Goal: Information Seeking & Learning: Learn about a topic

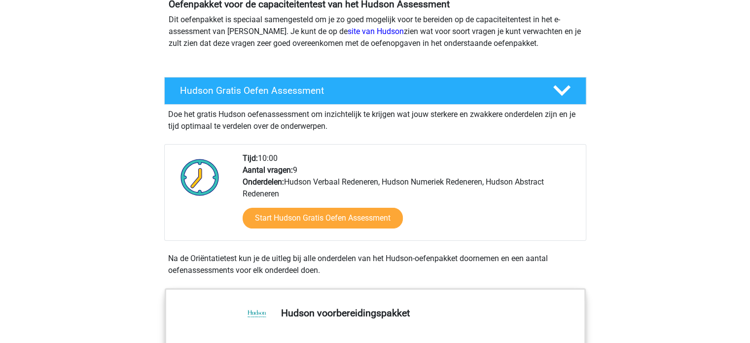
scroll to position [109, 0]
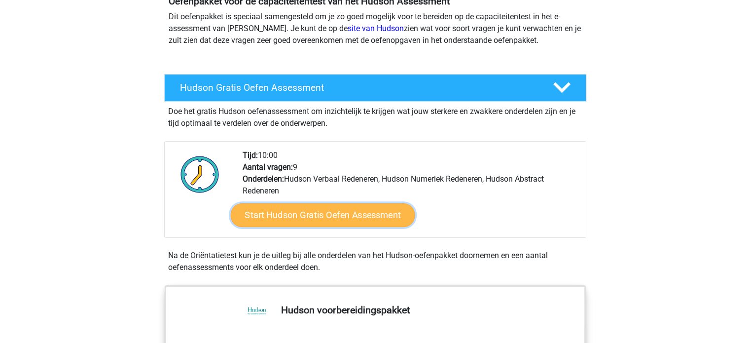
click at [341, 218] on link "Start Hudson Gratis Oefen Assessment" at bounding box center [322, 215] width 184 height 24
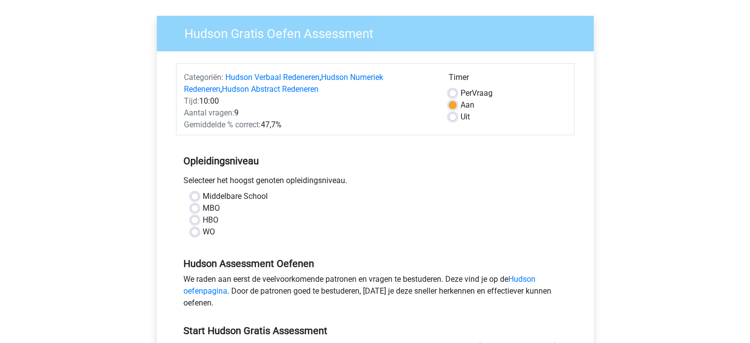
scroll to position [75, 0]
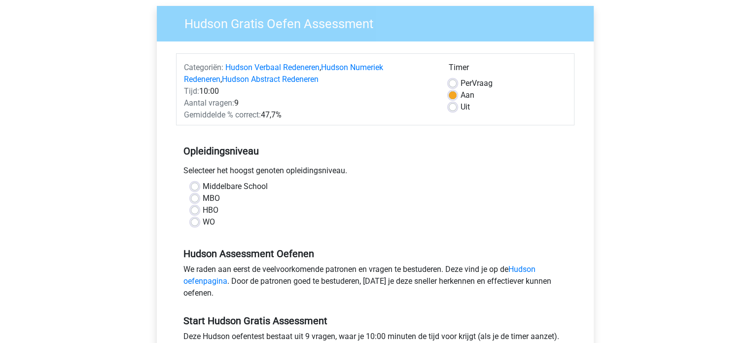
click at [203, 188] on label "Middelbare School" at bounding box center [235, 187] width 65 height 12
click at [191, 188] on input "Middelbare School" at bounding box center [195, 186] width 8 height 10
radio input "true"
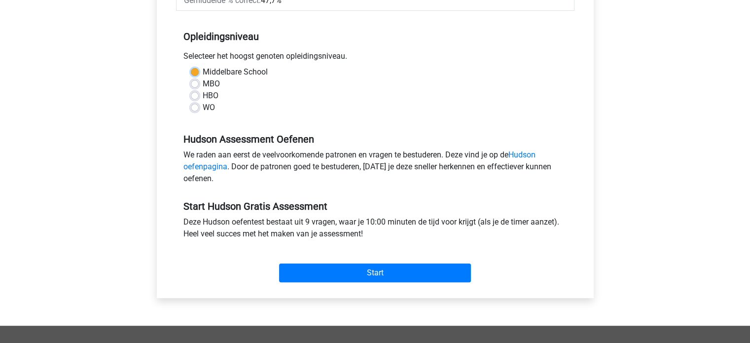
scroll to position [191, 0]
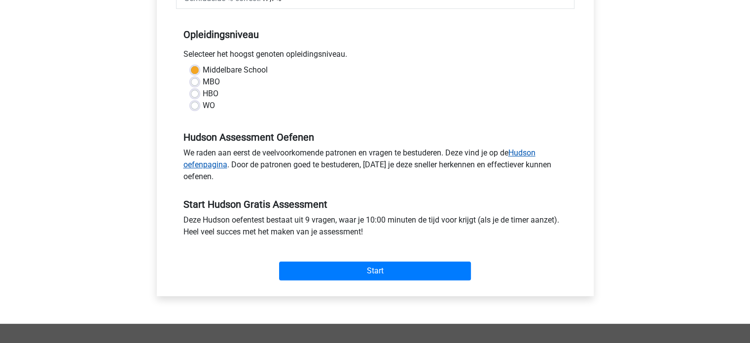
click at [529, 152] on link "Hudson oefenpagina" at bounding box center [360, 158] width 352 height 21
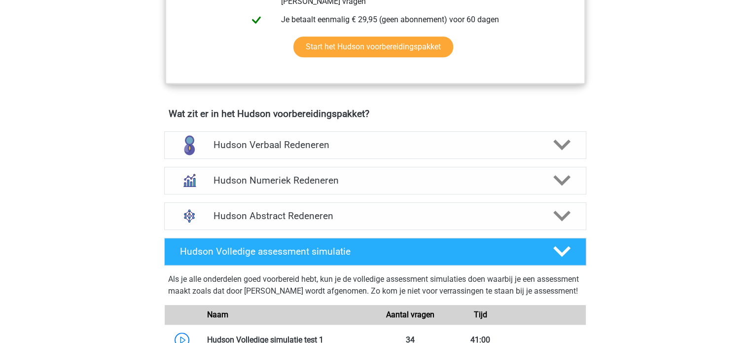
scroll to position [536, 0]
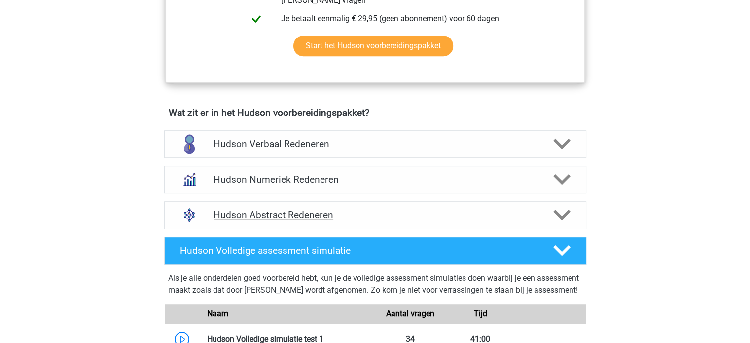
click at [565, 215] on polygon at bounding box center [561, 215] width 17 height 11
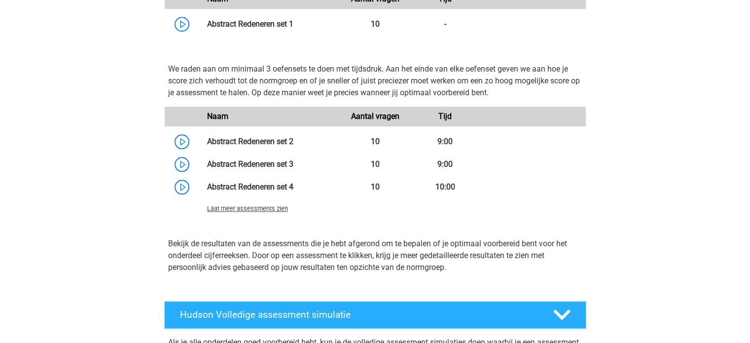
scroll to position [878, 0]
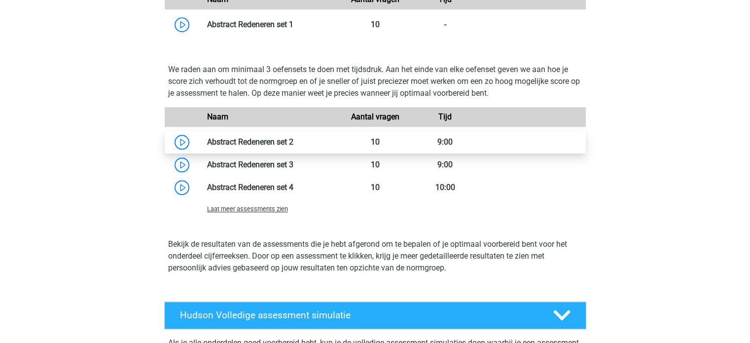
click at [294, 142] on link at bounding box center [294, 141] width 0 height 9
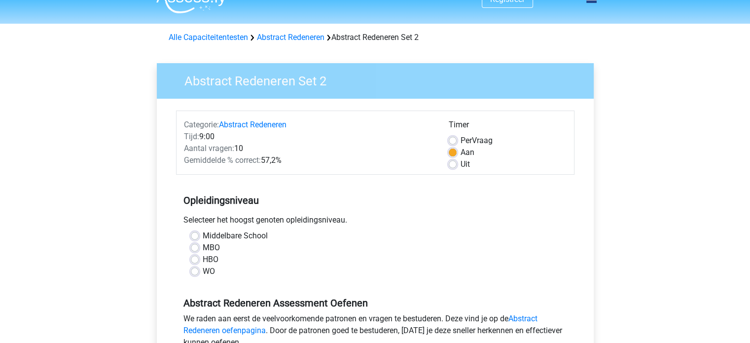
scroll to position [14, 0]
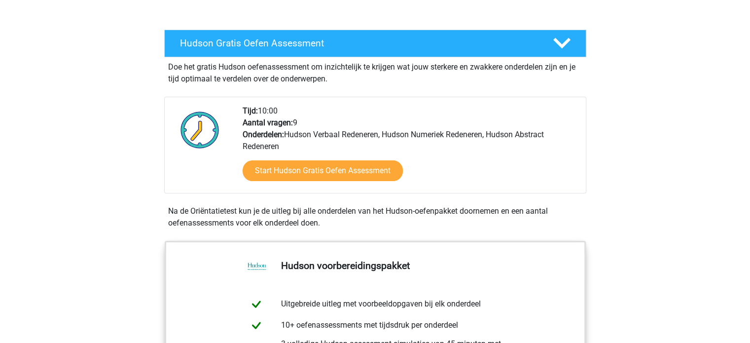
scroll to position [157, 0]
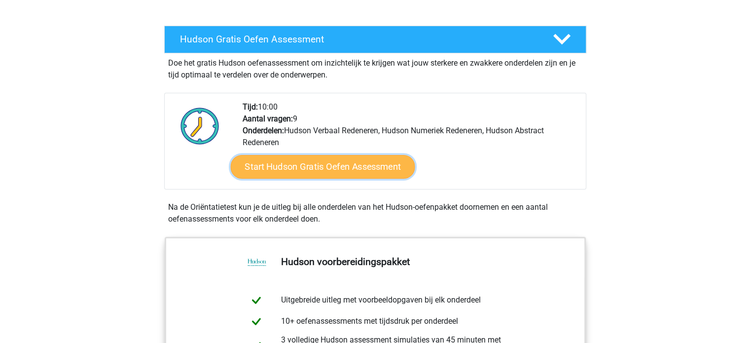
click at [344, 165] on link "Start Hudson Gratis Oefen Assessment" at bounding box center [322, 167] width 184 height 24
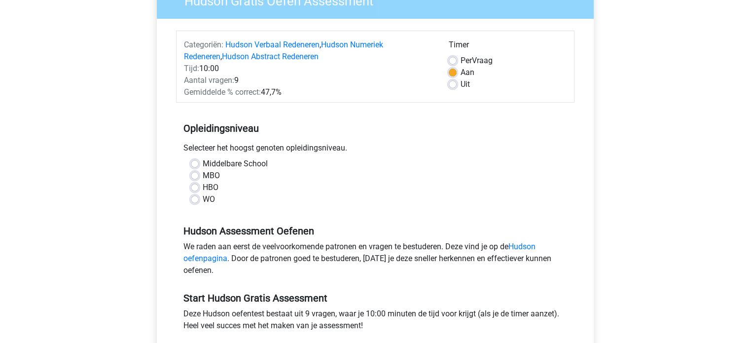
scroll to position [98, 0]
click at [193, 167] on div "Middelbare School" at bounding box center [375, 163] width 369 height 12
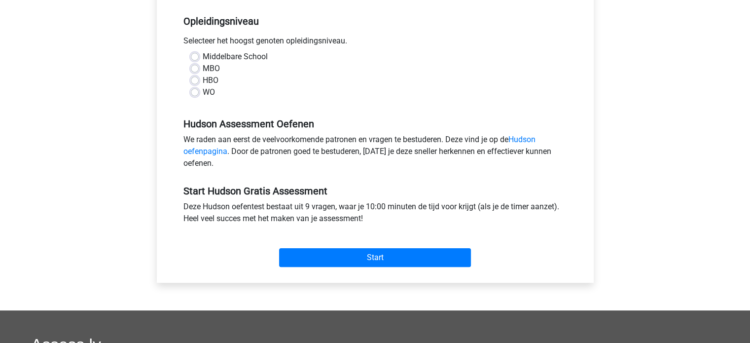
scroll to position [223, 0]
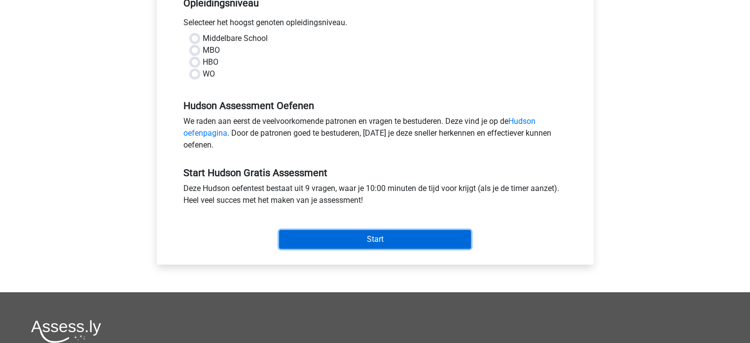
click at [360, 238] on input "Start" at bounding box center [375, 239] width 192 height 19
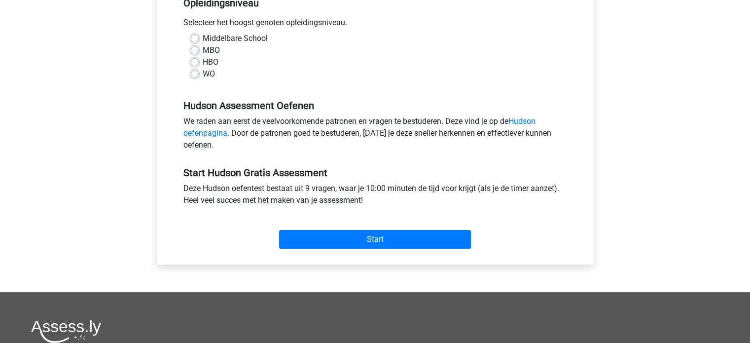
click at [203, 37] on label "Middelbare School" at bounding box center [235, 39] width 65 height 12
click at [195, 37] on input "Middelbare School" at bounding box center [195, 38] width 8 height 10
radio input "true"
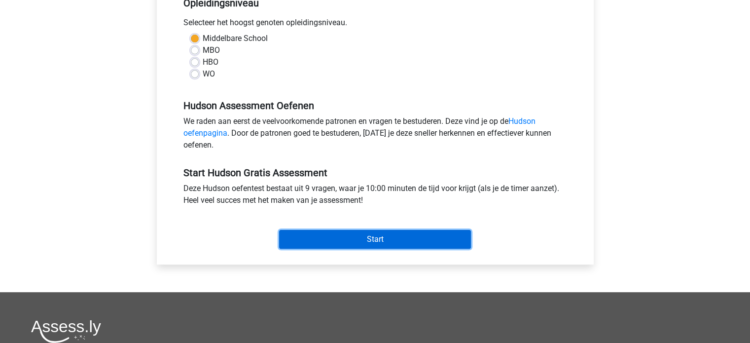
click at [397, 240] on input "Start" at bounding box center [375, 239] width 192 height 19
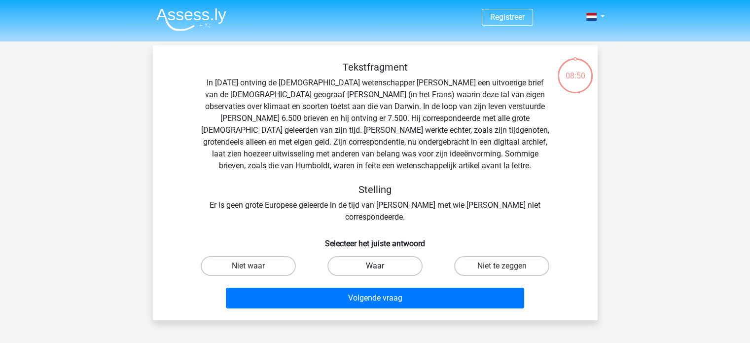
click at [403, 257] on label "Waar" at bounding box center [375, 266] width 95 height 20
click at [381, 266] on input "Waar" at bounding box center [378, 269] width 6 height 6
radio input "true"
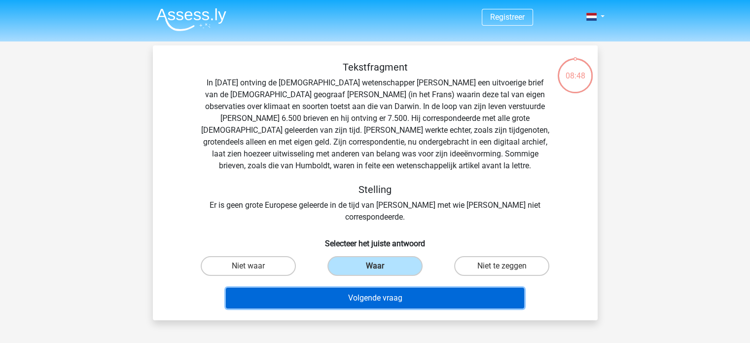
click at [408, 288] on button "Volgende vraag" at bounding box center [375, 298] width 298 height 21
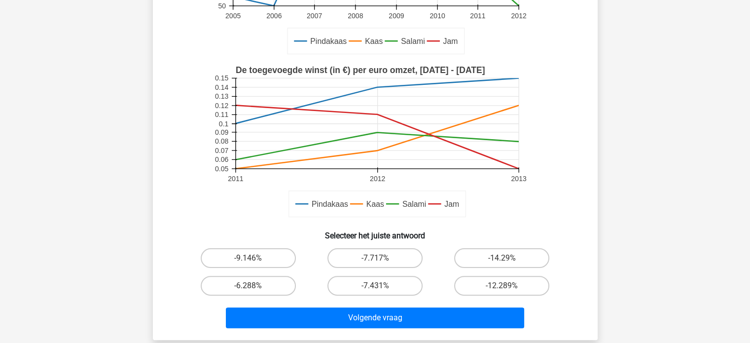
scroll to position [194, 0]
click at [505, 284] on label "-12.289%" at bounding box center [501, 285] width 95 height 20
click at [505, 285] on input "-12.289%" at bounding box center [505, 288] width 6 height 6
radio input "true"
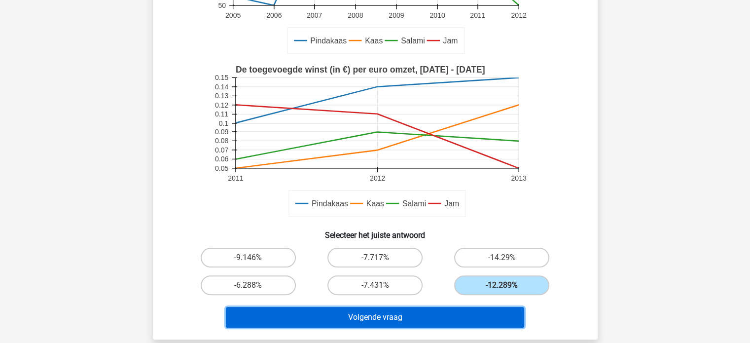
click at [432, 317] on button "Volgende vraag" at bounding box center [375, 317] width 298 height 21
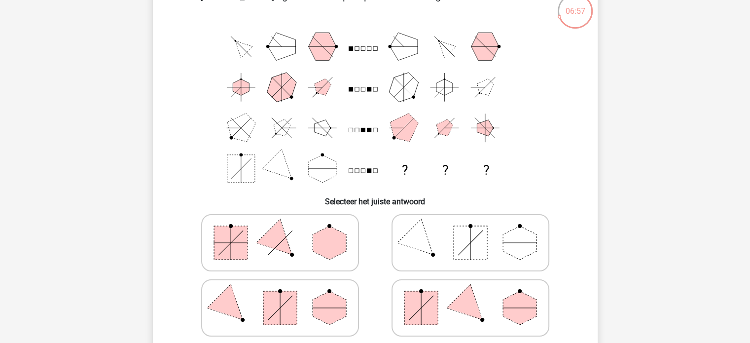
scroll to position [65, 0]
click at [326, 240] on polygon at bounding box center [330, 242] width 34 height 34
click at [287, 230] on input "radio" at bounding box center [283, 226] width 6 height 6
radio input "true"
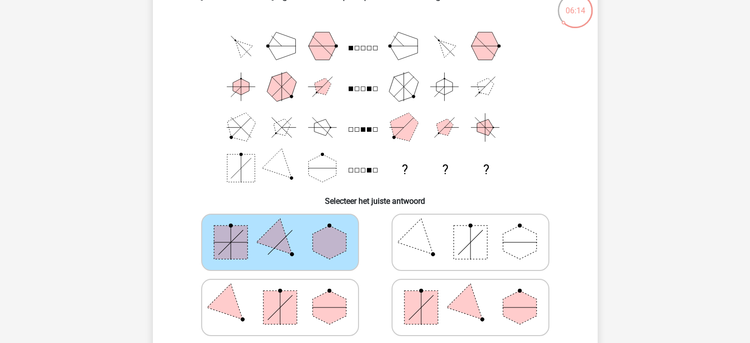
click at [290, 299] on rect at bounding box center [280, 308] width 34 height 34
click at [287, 295] on input "radio" at bounding box center [283, 292] width 6 height 6
radio input "true"
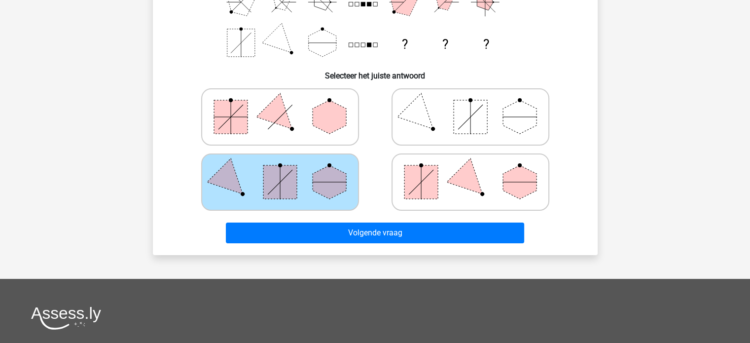
scroll to position [193, 0]
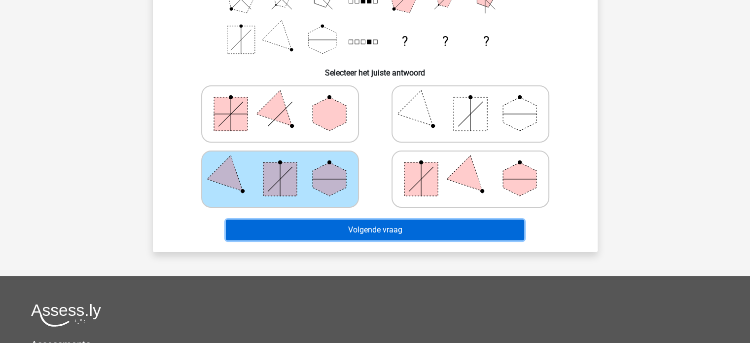
click at [431, 227] on button "Volgende vraag" at bounding box center [375, 230] width 298 height 21
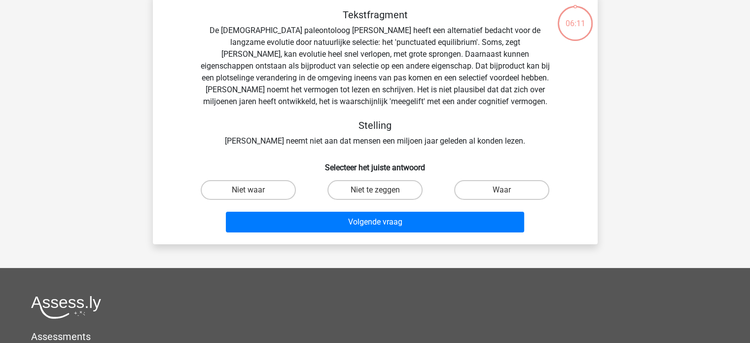
scroll to position [45, 0]
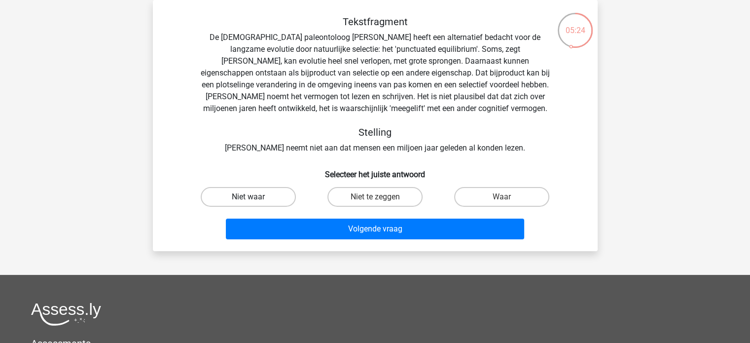
click at [260, 199] on label "Niet waar" at bounding box center [248, 197] width 95 height 20
click at [255, 199] on input "Niet waar" at bounding box center [251, 200] width 6 height 6
radio input "true"
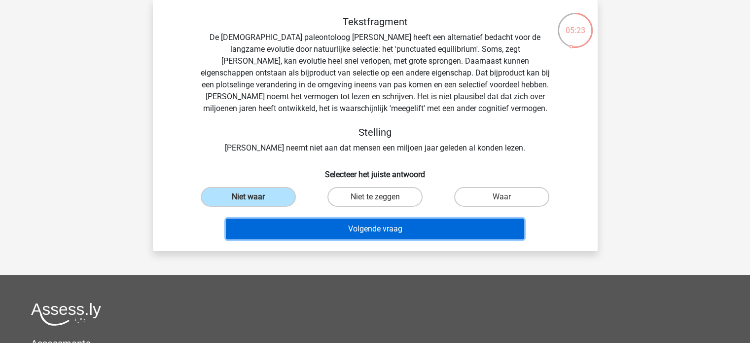
click at [371, 229] on button "Volgende vraag" at bounding box center [375, 229] width 298 height 21
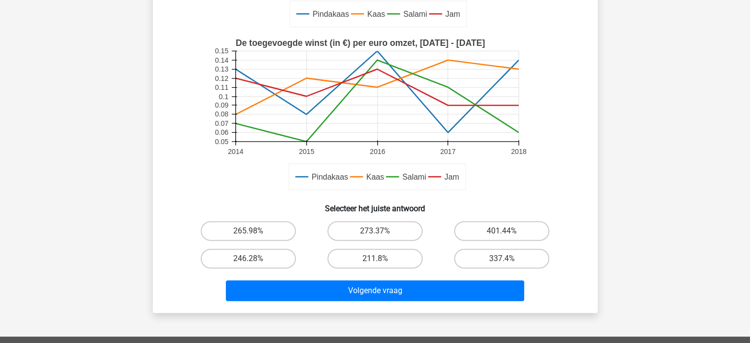
scroll to position [252, 0]
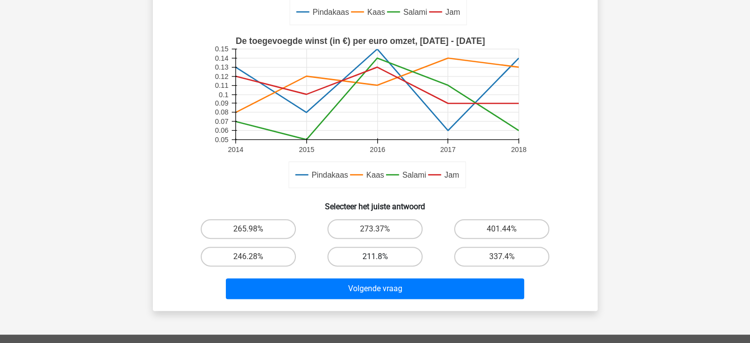
click at [359, 249] on label "211.8%" at bounding box center [375, 257] width 95 height 20
click at [375, 257] on input "211.8%" at bounding box center [378, 260] width 6 height 6
radio input "true"
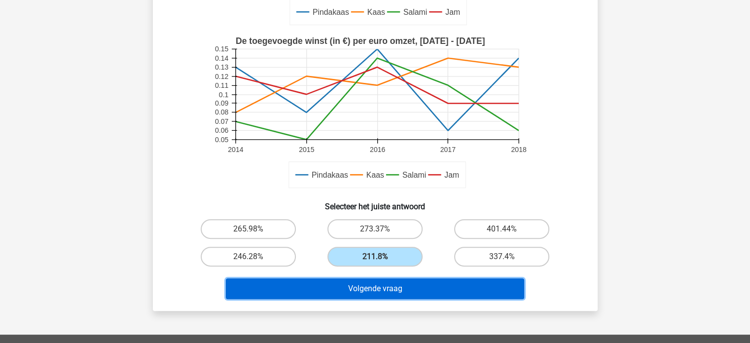
click at [384, 284] on button "Volgende vraag" at bounding box center [375, 288] width 298 height 21
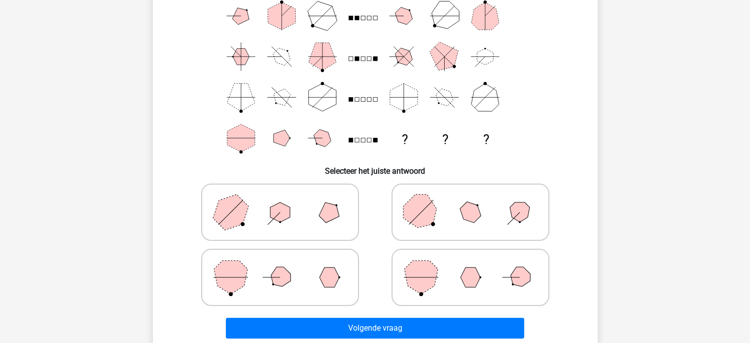
scroll to position [96, 0]
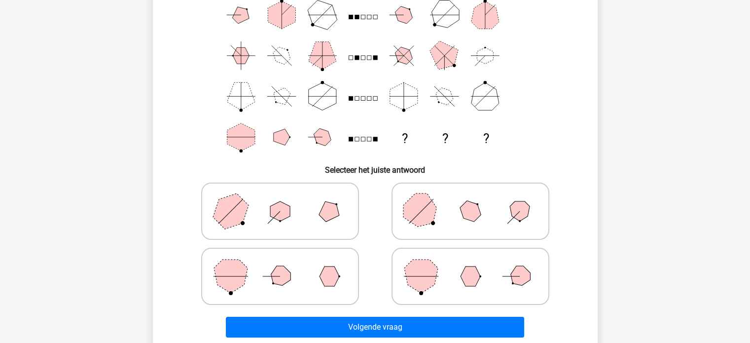
click at [448, 271] on icon at bounding box center [471, 276] width 148 height 49
click at [471, 264] on input "radio" at bounding box center [474, 261] width 6 height 6
radio input "true"
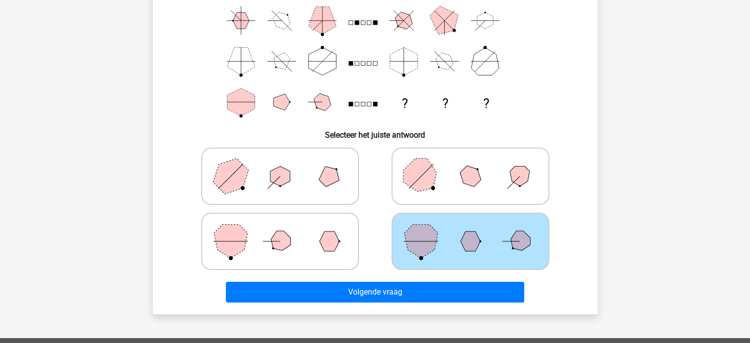
scroll to position [132, 0]
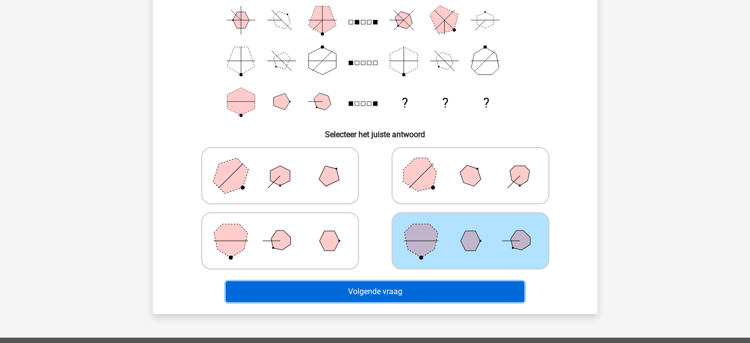
click at [389, 288] on button "Volgende vraag" at bounding box center [375, 291] width 298 height 21
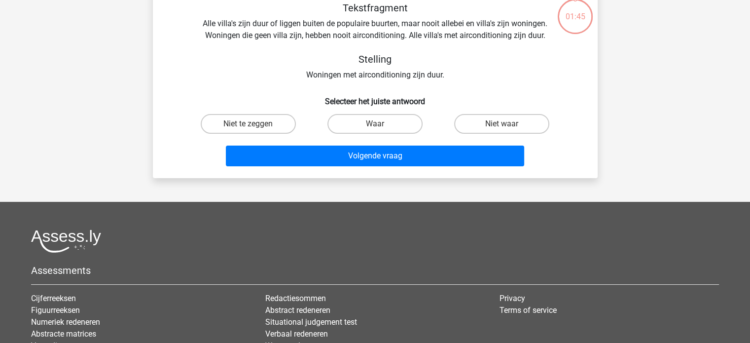
scroll to position [45, 0]
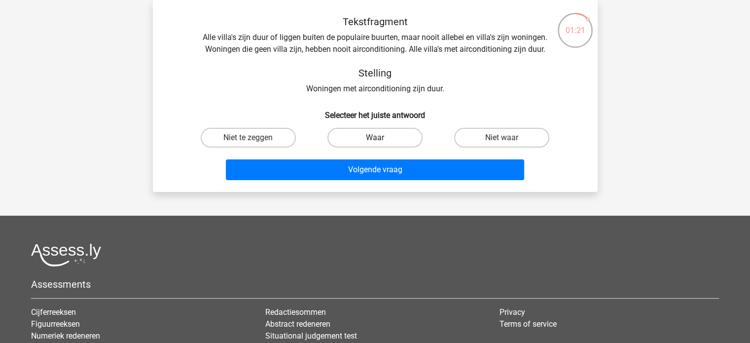
click at [391, 136] on label "Waar" at bounding box center [375, 138] width 95 height 20
click at [381, 138] on input "Waar" at bounding box center [378, 141] width 6 height 6
radio input "true"
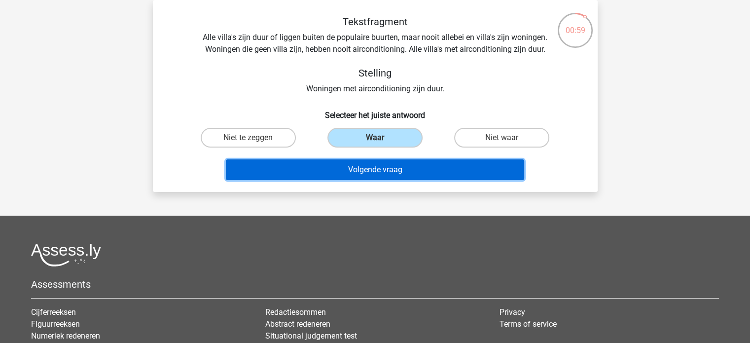
click at [420, 167] on button "Volgende vraag" at bounding box center [375, 169] width 298 height 21
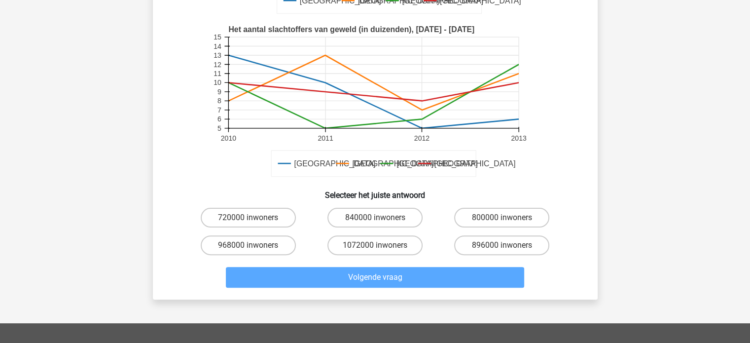
scroll to position [228, 0]
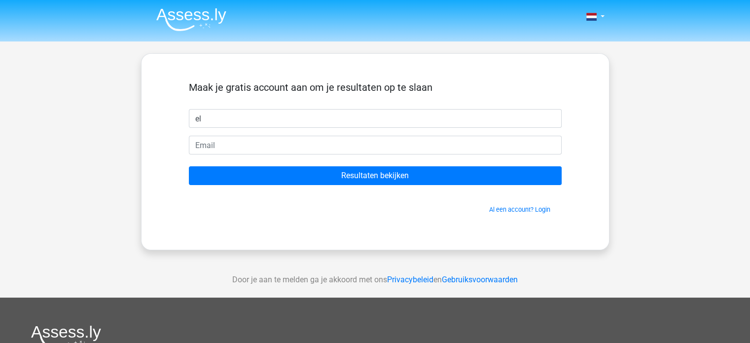
type input "e"
type input "ellen"
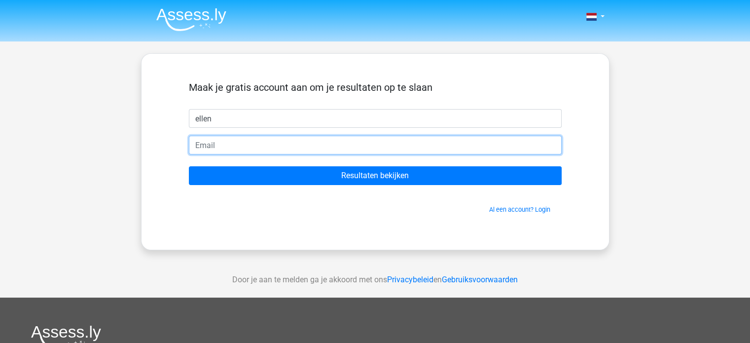
click at [325, 143] on input "email" at bounding box center [375, 145] width 373 height 19
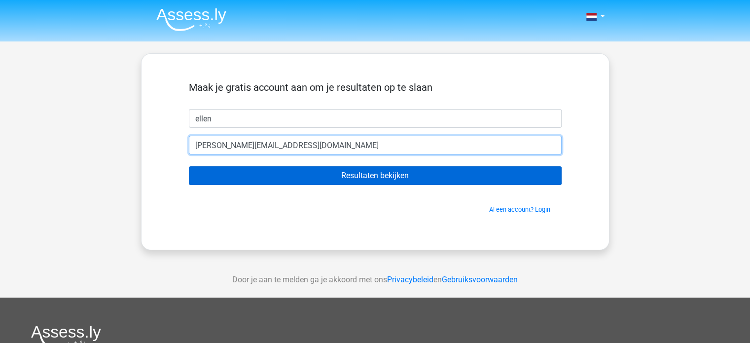
type input "[EMAIL_ADDRESS][DOMAIN_NAME]"
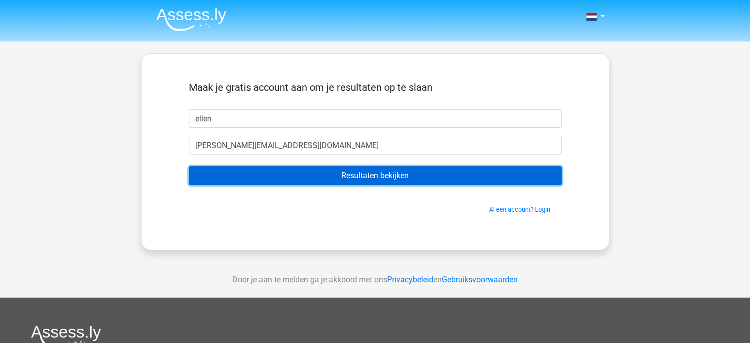
click at [391, 173] on input "Resultaten bekijken" at bounding box center [375, 175] width 373 height 19
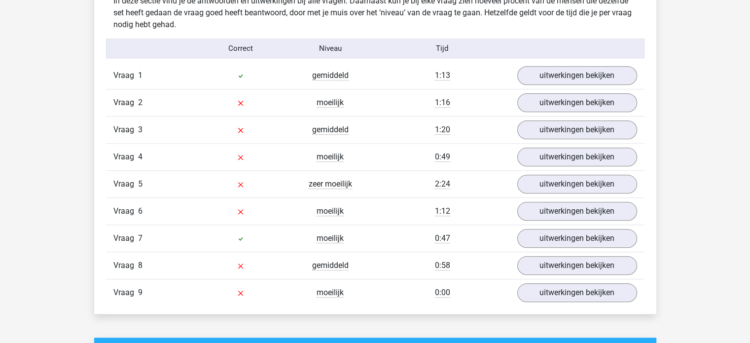
scroll to position [1025, 0]
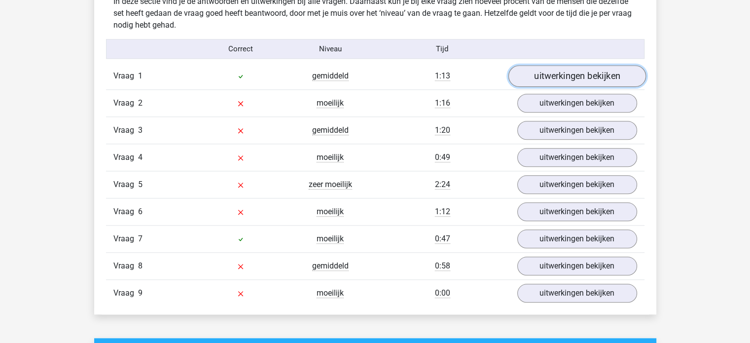
click at [608, 76] on link "uitwerkingen bekijken" at bounding box center [577, 76] width 138 height 22
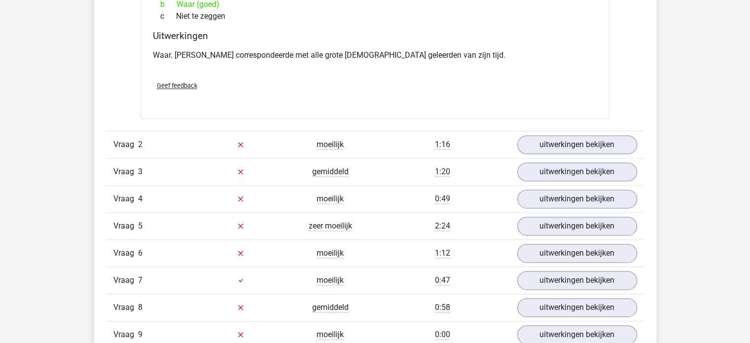
scroll to position [1287, 0]
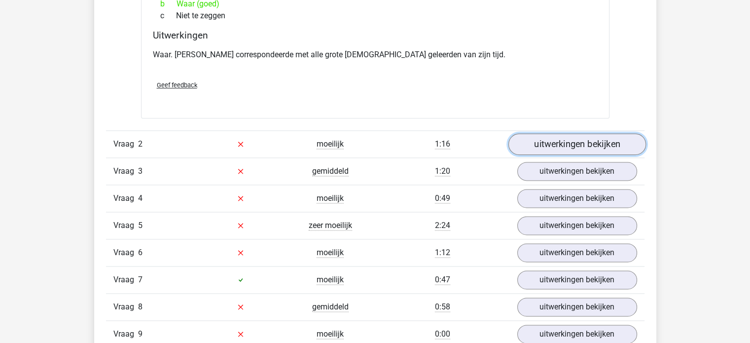
click at [588, 142] on link "uitwerkingen bekijken" at bounding box center [577, 144] width 138 height 22
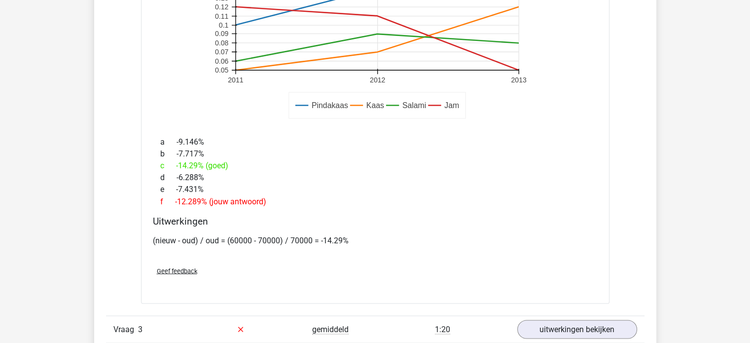
scroll to position [1678, 0]
click at [184, 266] on span "Geef feedback" at bounding box center [177, 269] width 40 height 7
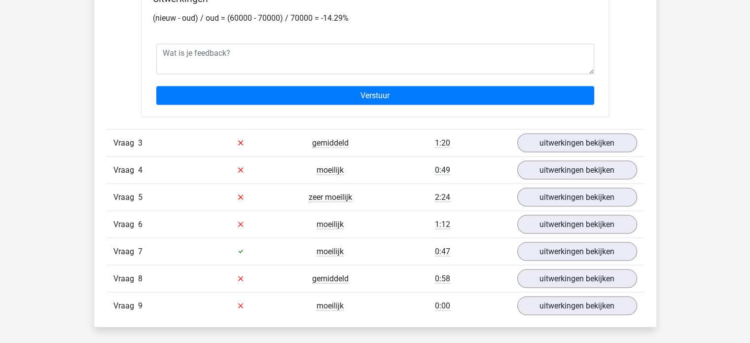
scroll to position [1900, 0]
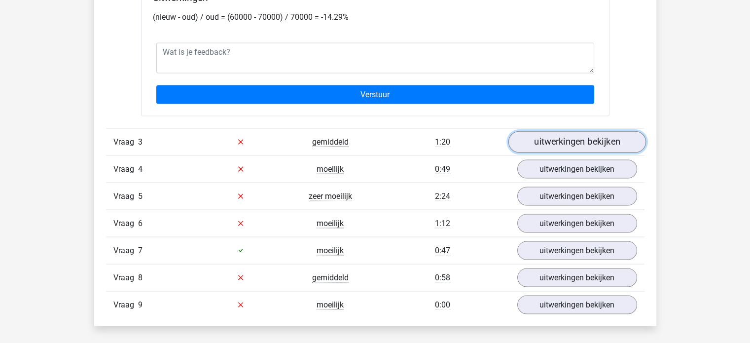
click at [582, 139] on link "uitwerkingen bekijken" at bounding box center [577, 142] width 138 height 22
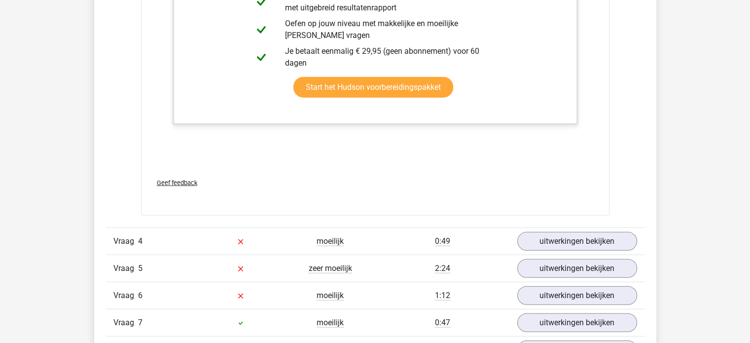
scroll to position [2601, 0]
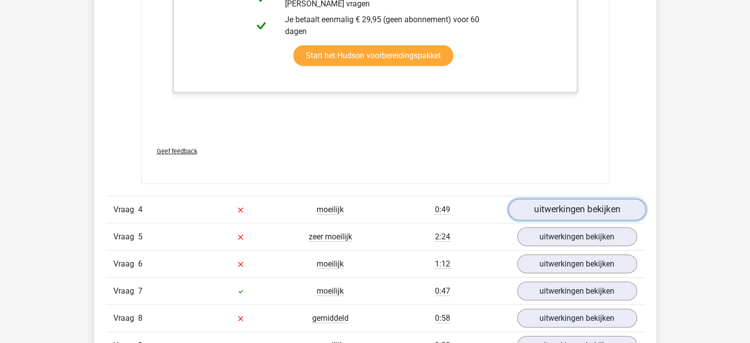
click at [582, 207] on link "uitwerkingen bekijken" at bounding box center [577, 210] width 138 height 22
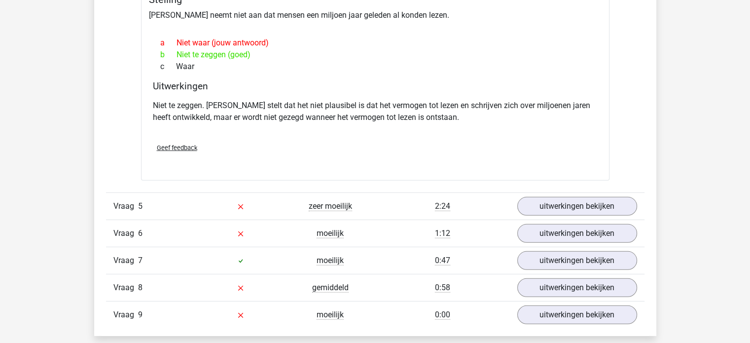
scroll to position [2947, 0]
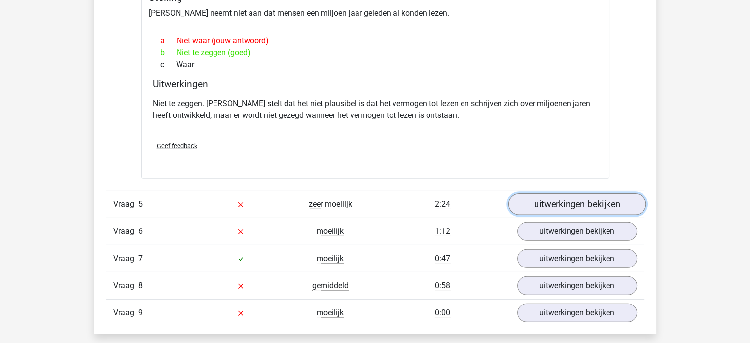
click at [591, 202] on link "uitwerkingen bekijken" at bounding box center [577, 204] width 138 height 22
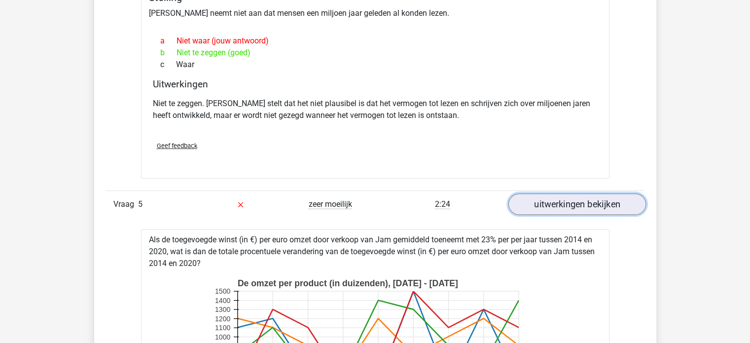
click at [591, 202] on link "uitwerkingen bekijken" at bounding box center [577, 204] width 138 height 22
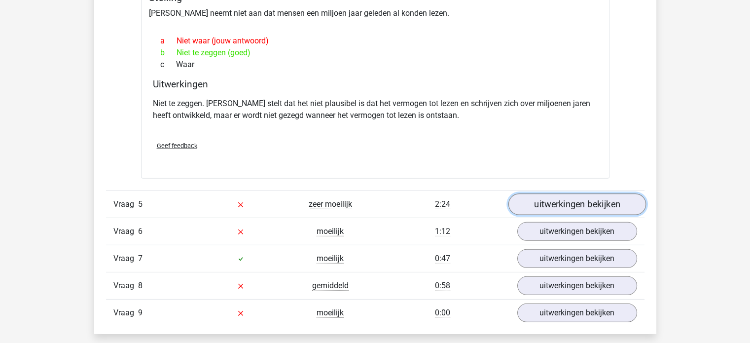
click at [591, 202] on link "uitwerkingen bekijken" at bounding box center [577, 204] width 138 height 22
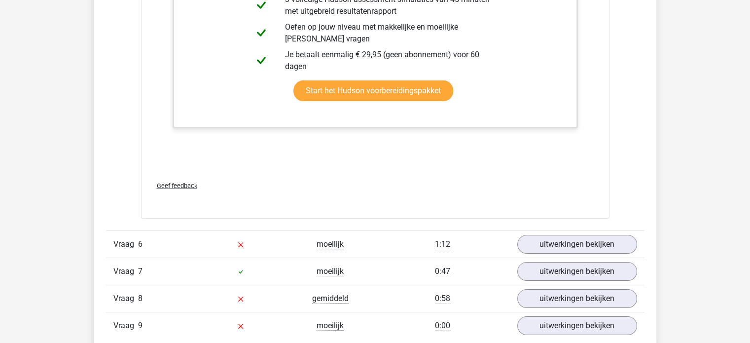
scroll to position [3779, 0]
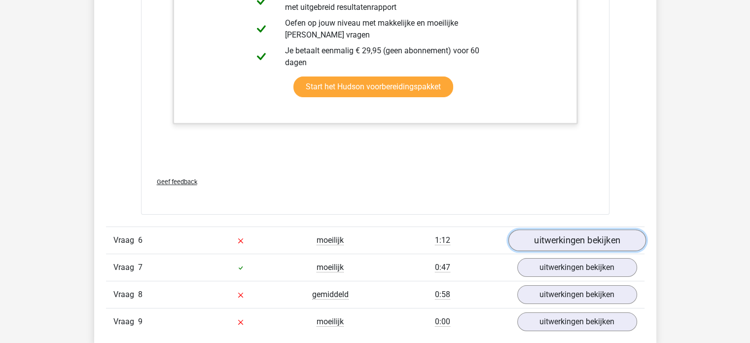
click at [584, 235] on link "uitwerkingen bekijken" at bounding box center [577, 240] width 138 height 22
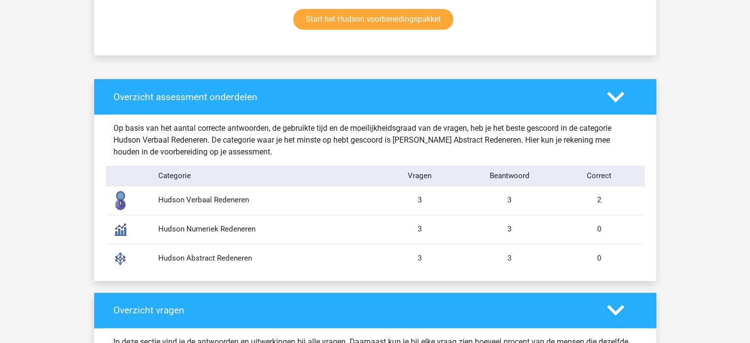
scroll to position [687, 0]
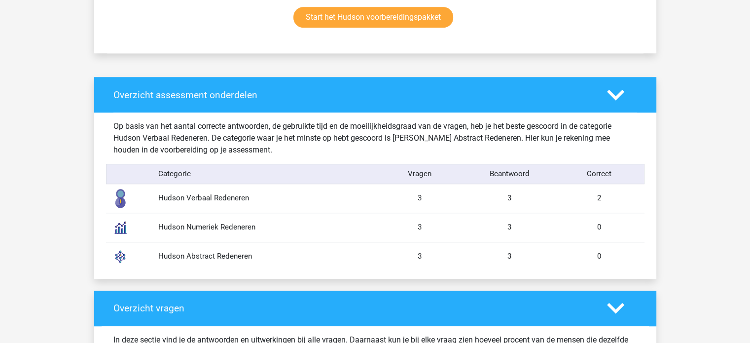
click at [118, 256] on img at bounding box center [120, 256] width 25 height 25
click at [178, 256] on div "Hudson Abstract Redeneren" at bounding box center [263, 256] width 224 height 11
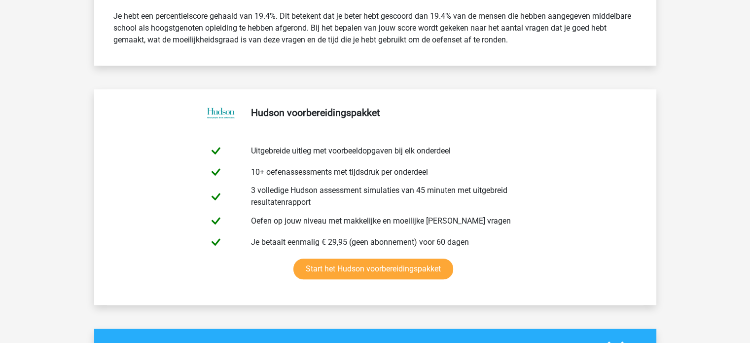
scroll to position [0, 0]
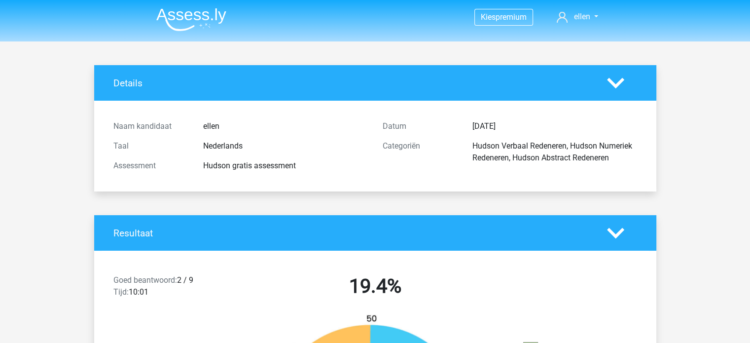
click at [626, 74] on div "Details" at bounding box center [375, 83] width 562 height 36
click at [618, 79] on icon at bounding box center [615, 82] width 17 height 17
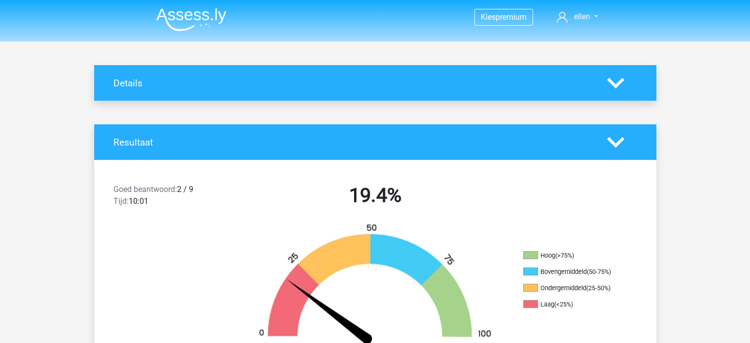
click at [618, 79] on icon at bounding box center [615, 82] width 17 height 17
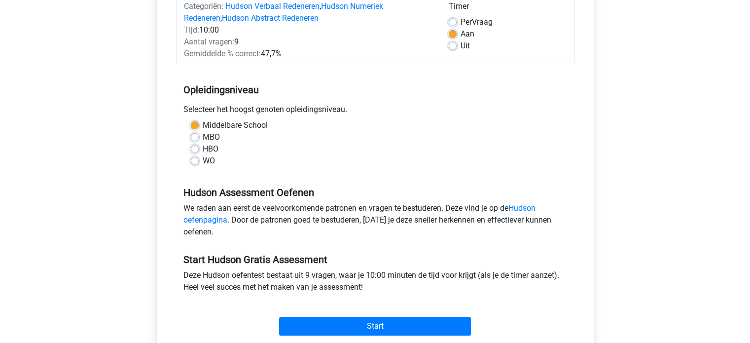
scroll to position [140, 0]
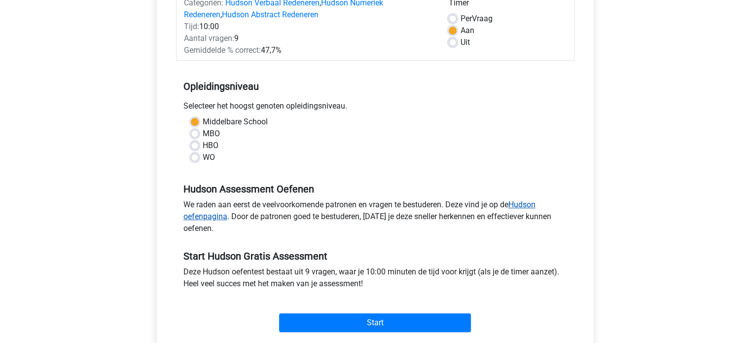
click at [202, 215] on link "Hudson oefenpagina" at bounding box center [360, 210] width 352 height 21
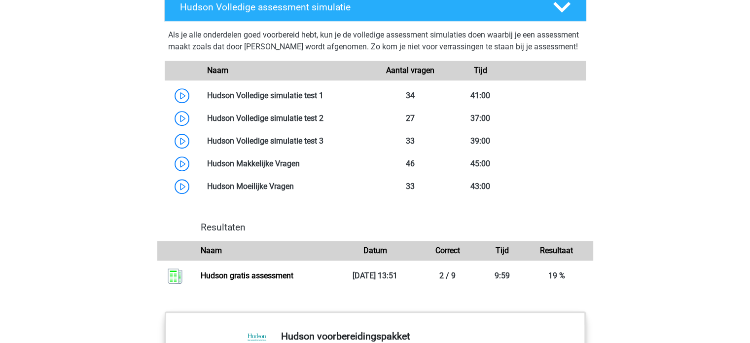
scroll to position [781, 0]
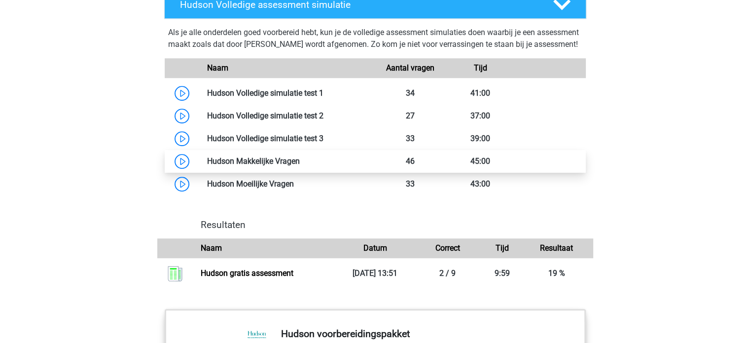
click at [300, 166] on link at bounding box center [300, 160] width 0 height 9
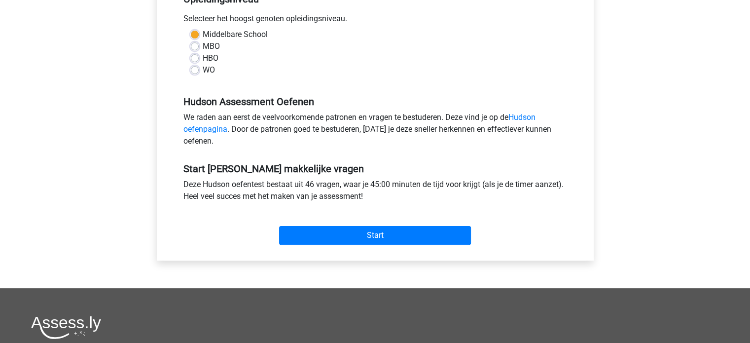
scroll to position [230, 0]
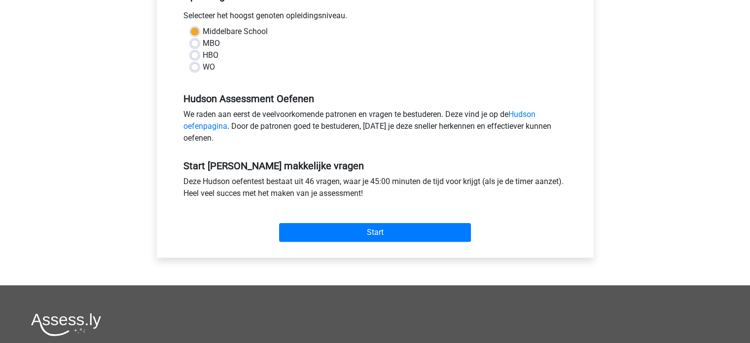
click at [98, 226] on div "Kies premium ellen ellen.freijsen@hotmail.com" at bounding box center [375, 157] width 750 height 775
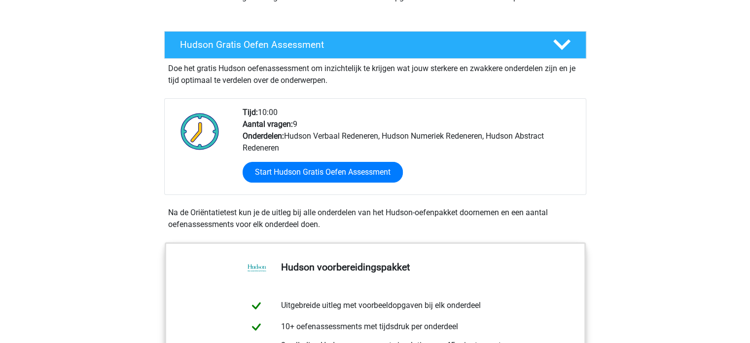
scroll to position [150, 0]
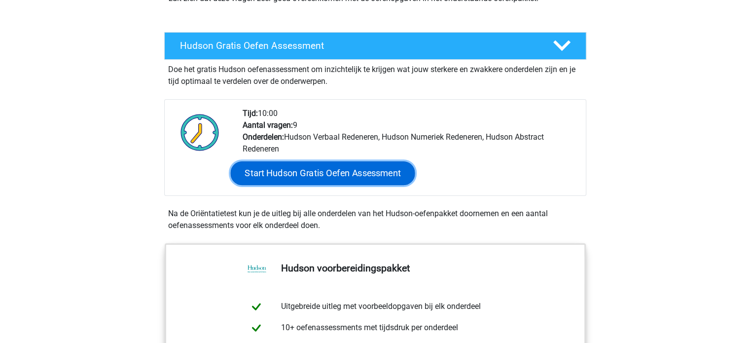
click at [343, 173] on link "Start Hudson Gratis Oefen Assessment" at bounding box center [322, 173] width 184 height 24
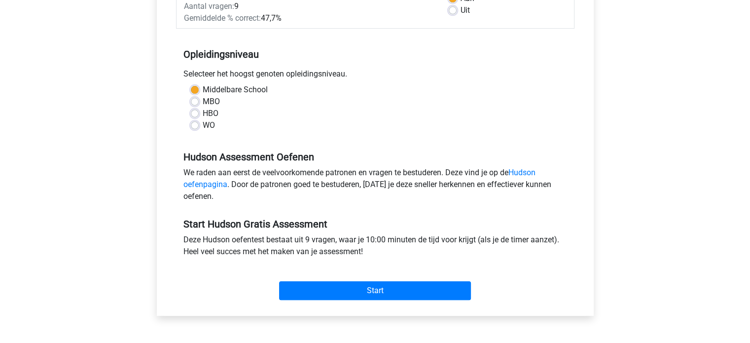
scroll to position [172, 0]
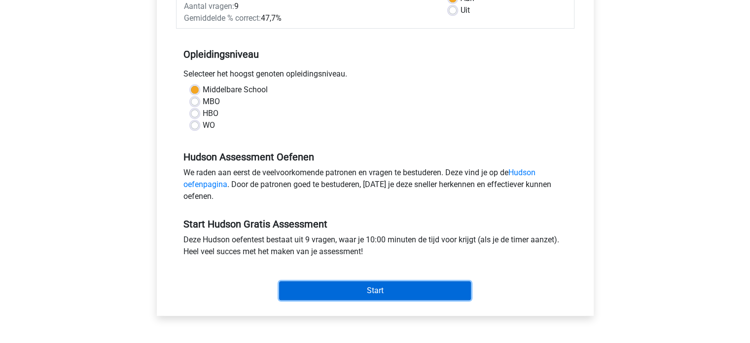
click at [385, 290] on input "Start" at bounding box center [375, 290] width 192 height 19
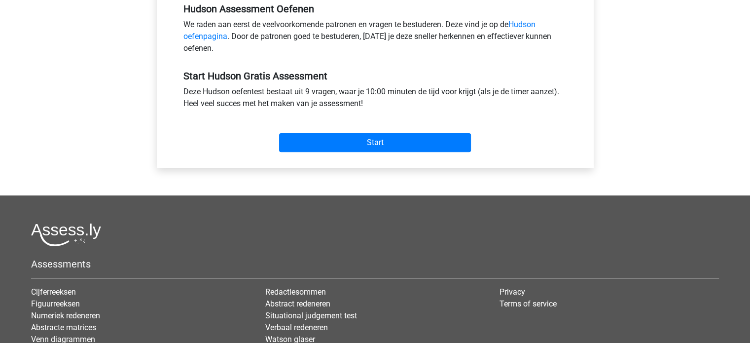
scroll to position [324, 0]
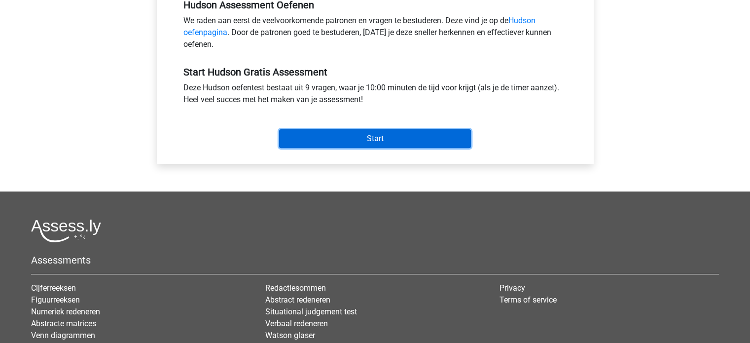
click at [427, 134] on input "Start" at bounding box center [375, 138] width 192 height 19
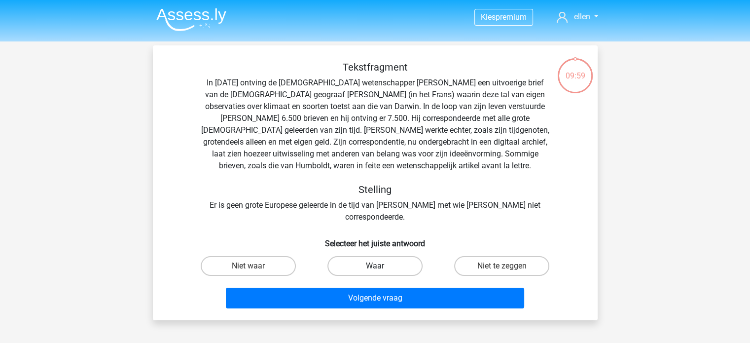
click at [367, 256] on label "Waar" at bounding box center [375, 266] width 95 height 20
click at [375, 266] on input "Waar" at bounding box center [378, 269] width 6 height 6
radio input "true"
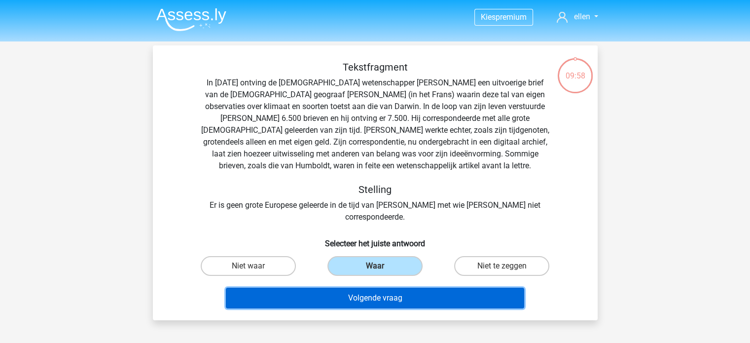
click at [387, 290] on button "Volgende vraag" at bounding box center [375, 298] width 298 height 21
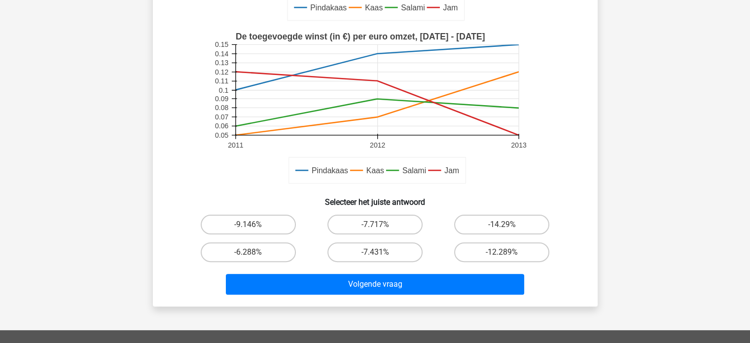
scroll to position [227, 0]
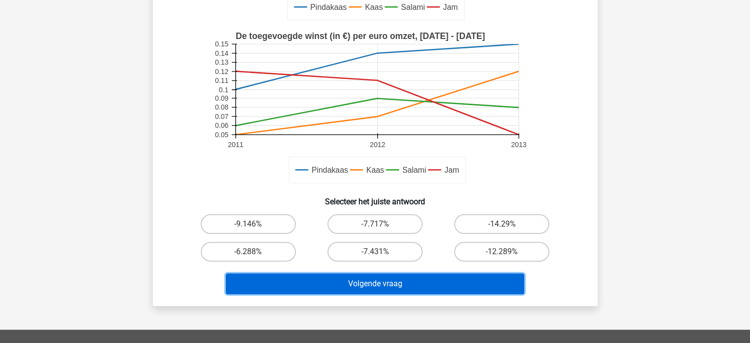
click at [460, 287] on button "Volgende vraag" at bounding box center [375, 283] width 298 height 21
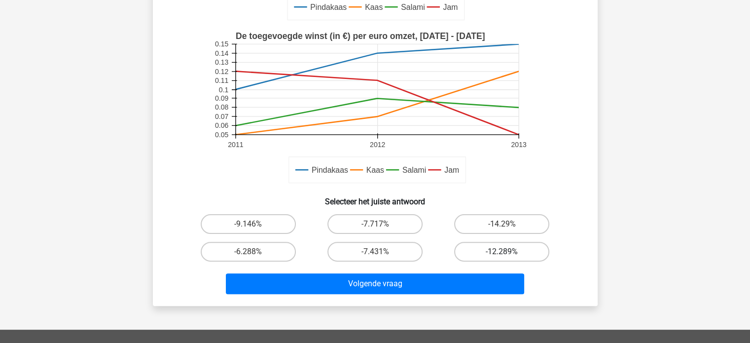
click at [493, 247] on label "-12.289%" at bounding box center [501, 252] width 95 height 20
click at [502, 252] on input "-12.289%" at bounding box center [505, 255] width 6 height 6
radio input "true"
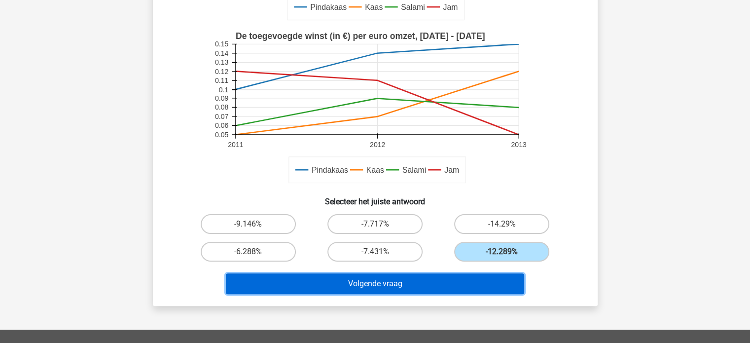
click at [399, 285] on button "Volgende vraag" at bounding box center [375, 283] width 298 height 21
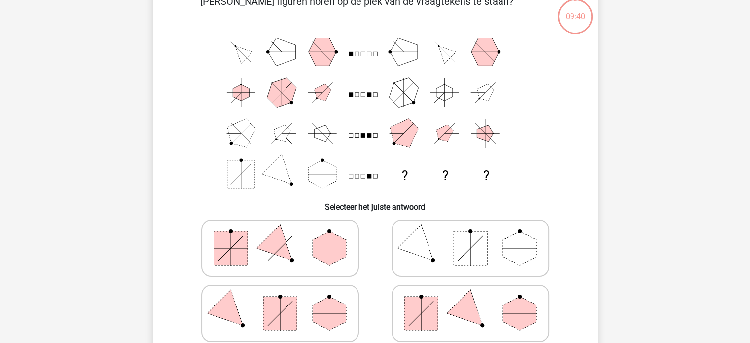
scroll to position [45, 0]
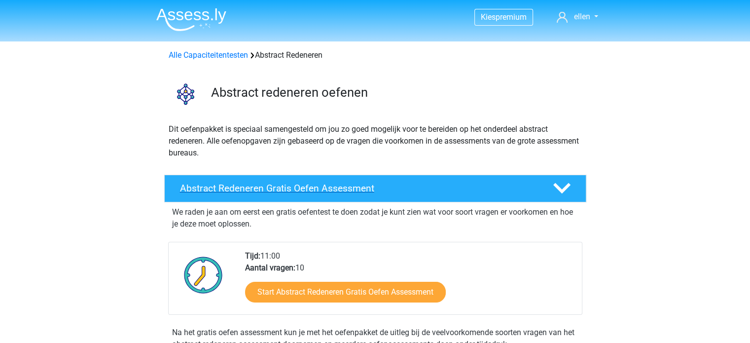
click at [367, 183] on h4 "Abstract Redeneren Gratis Oefen Assessment" at bounding box center [358, 188] width 357 height 11
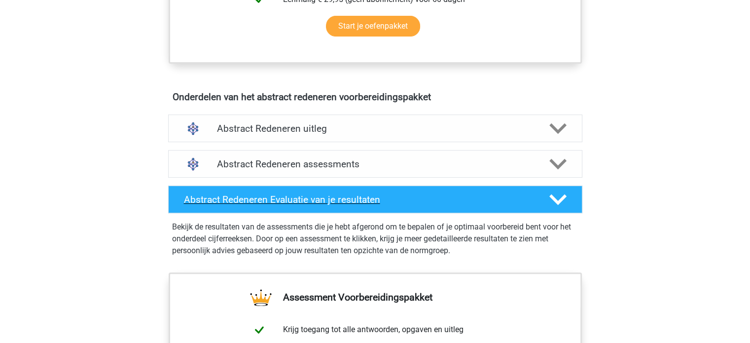
scroll to position [349, 0]
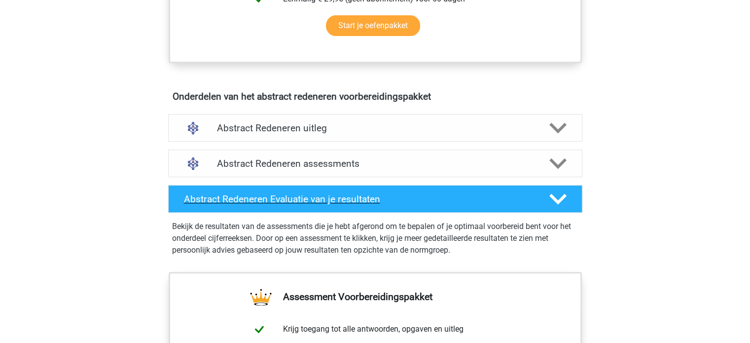
click at [383, 200] on h4 "Abstract Redeneren Evaluatie van je resultaten" at bounding box center [359, 198] width 350 height 11
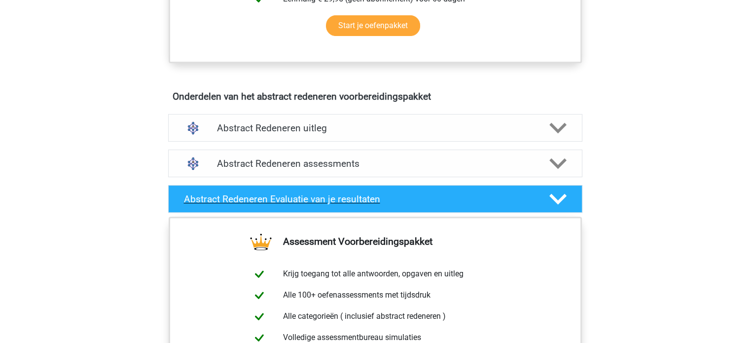
click at [383, 200] on h4 "Abstract Redeneren Evaluatie van je resultaten" at bounding box center [359, 198] width 350 height 11
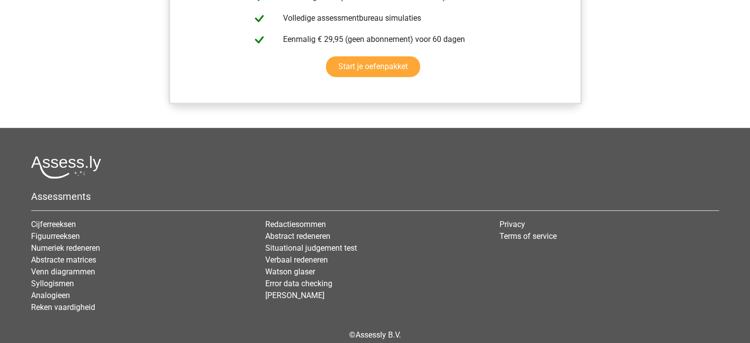
scroll to position [724, 0]
